Goal: Information Seeking & Learning: Learn about a topic

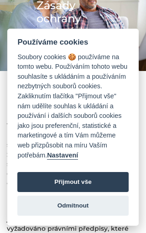
scroll to position [115, 0]
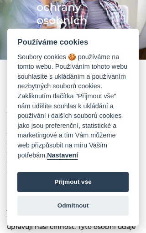
click at [98, 187] on button "Přijmout vše" at bounding box center [72, 182] width 111 height 20
checkbox input "true"
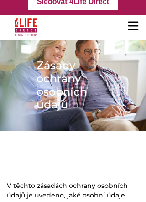
scroll to position [0, 0]
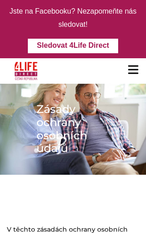
click at [137, 63] on div at bounding box center [133, 71] width 11 height 26
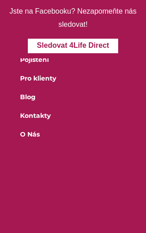
click at [51, 58] on link "Pojištění" at bounding box center [73, 64] width 124 height 19
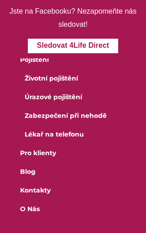
click at [97, 114] on link "Zabezpečení při nehodě" at bounding box center [74, 120] width 119 height 19
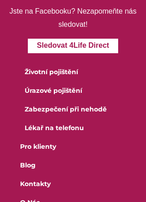
scroll to position [6, 0]
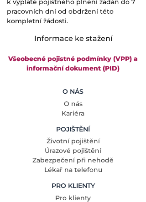
scroll to position [1588, 0]
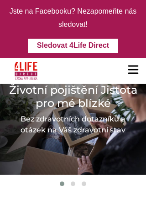
click at [94, 43] on link "Sledovat 4Life Direct" at bounding box center [73, 46] width 90 height 15
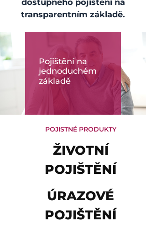
click at [88, 87] on h2 "Pojištění na jednoduchém základě" at bounding box center [73, 72] width 68 height 30
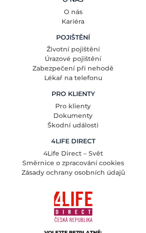
scroll to position [1315, 0]
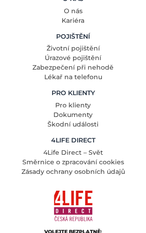
click at [88, 52] on link "Životní pojištění" at bounding box center [72, 48] width 53 height 8
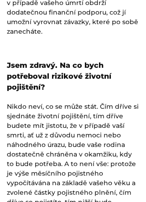
scroll to position [2352, 0]
